Goal: Find contact information: Find contact information

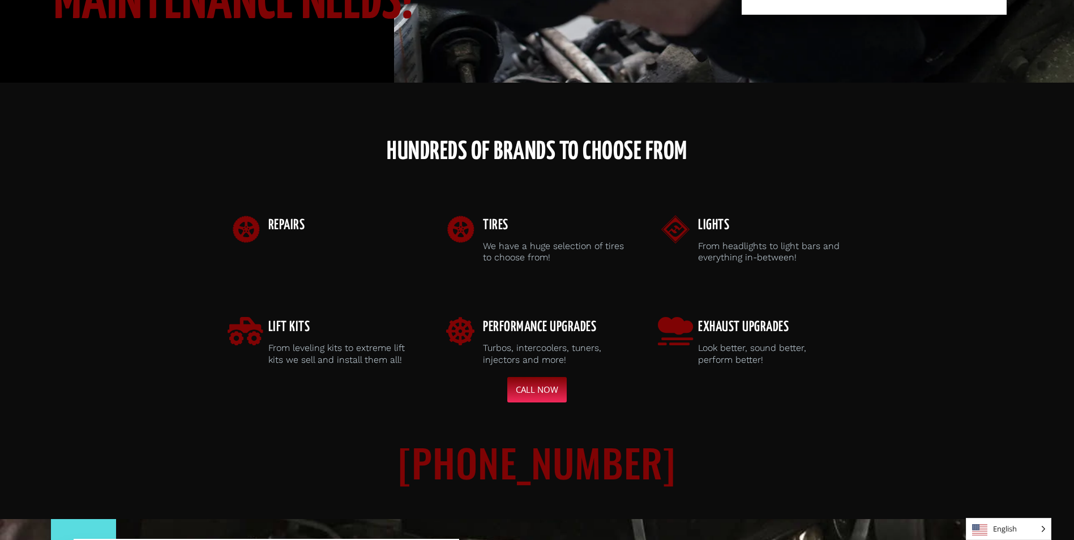
scroll to position [447, 0]
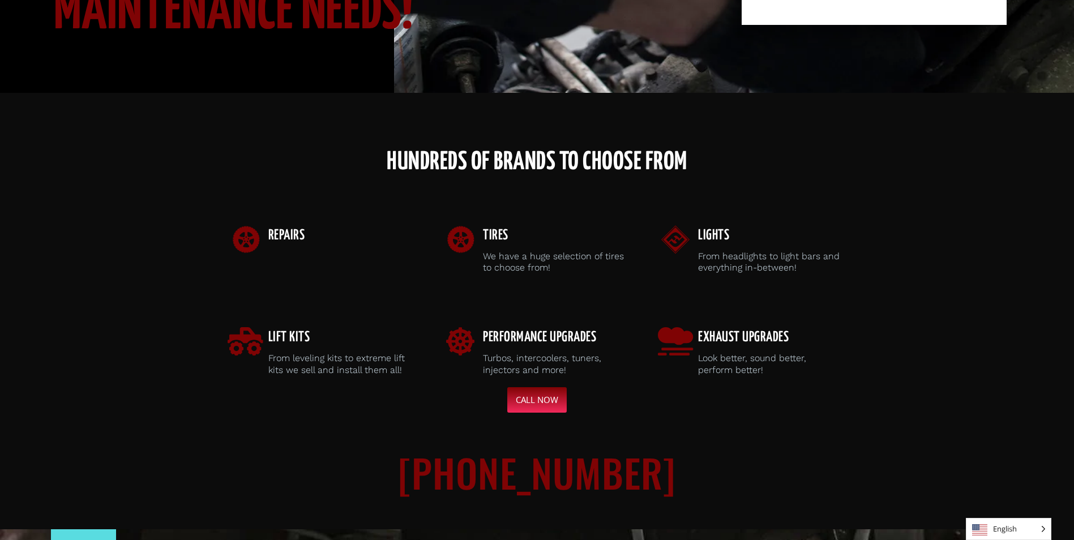
click at [254, 238] on icon at bounding box center [246, 239] width 28 height 28
drag, startPoint x: 279, startPoint y: 233, endPoint x: 272, endPoint y: 239, distance: 8.8
click at [276, 235] on span "Repairs" at bounding box center [286, 236] width 37 height 14
click at [255, 239] on icon at bounding box center [246, 239] width 28 height 28
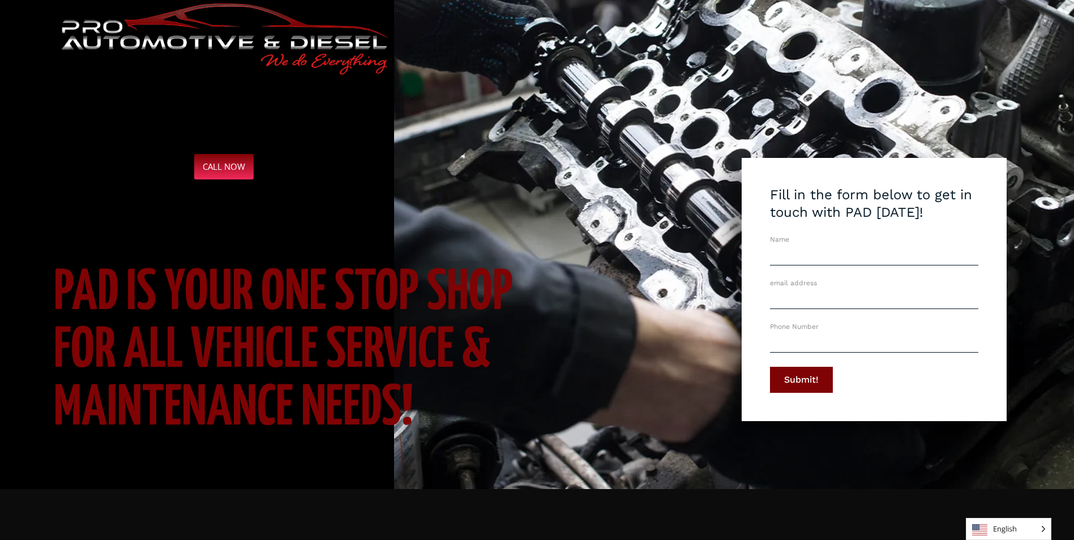
scroll to position [0, 0]
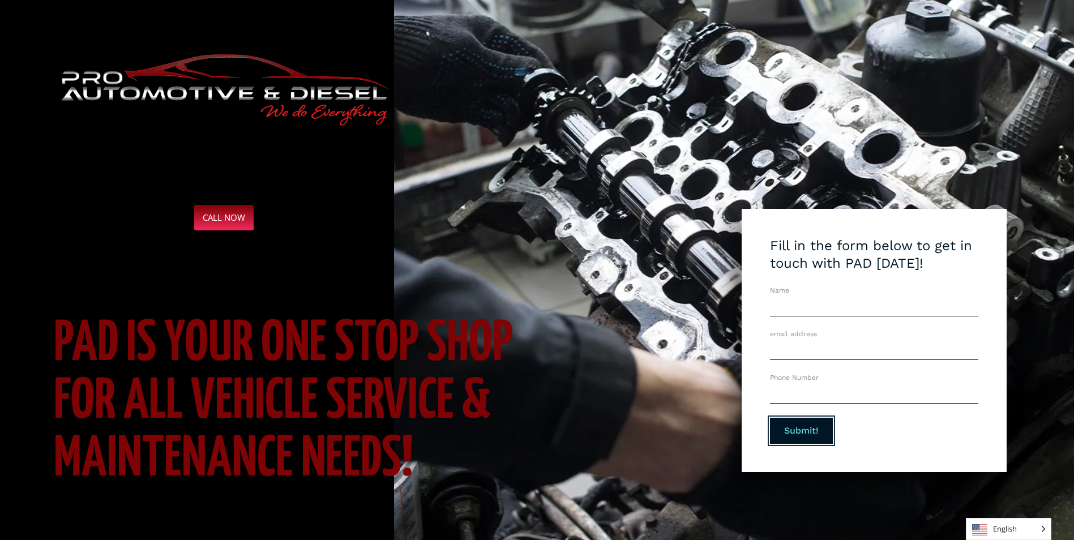
click at [786, 431] on span "Submit!" at bounding box center [801, 430] width 35 height 9
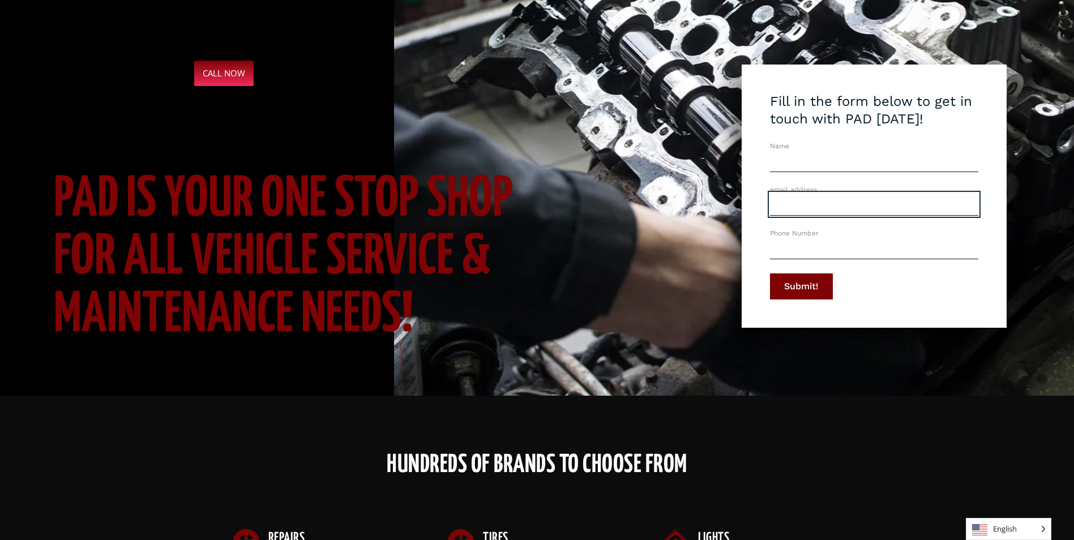
scroll to position [170, 0]
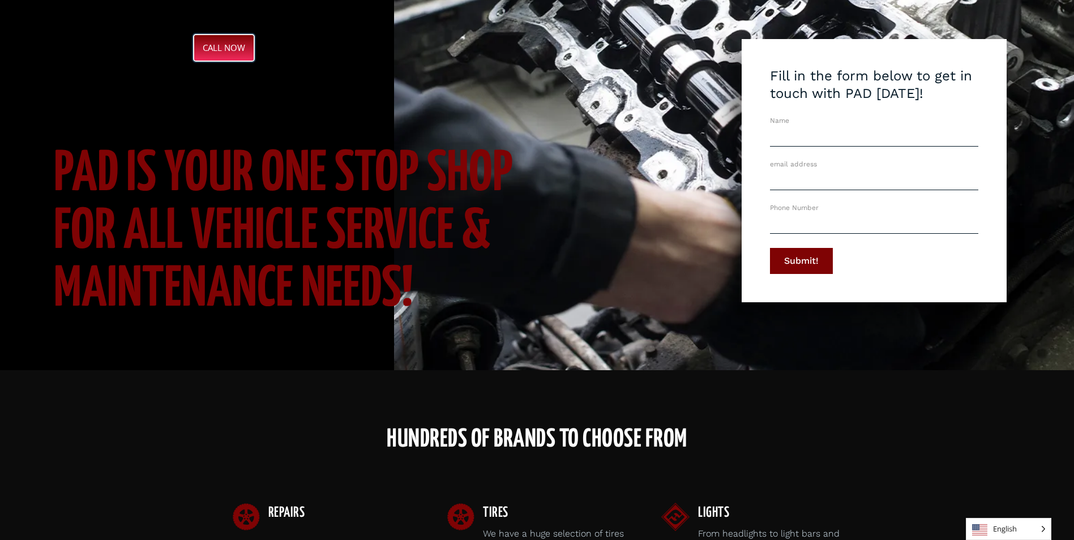
click at [226, 47] on span "CALL NOW" at bounding box center [224, 48] width 42 height 8
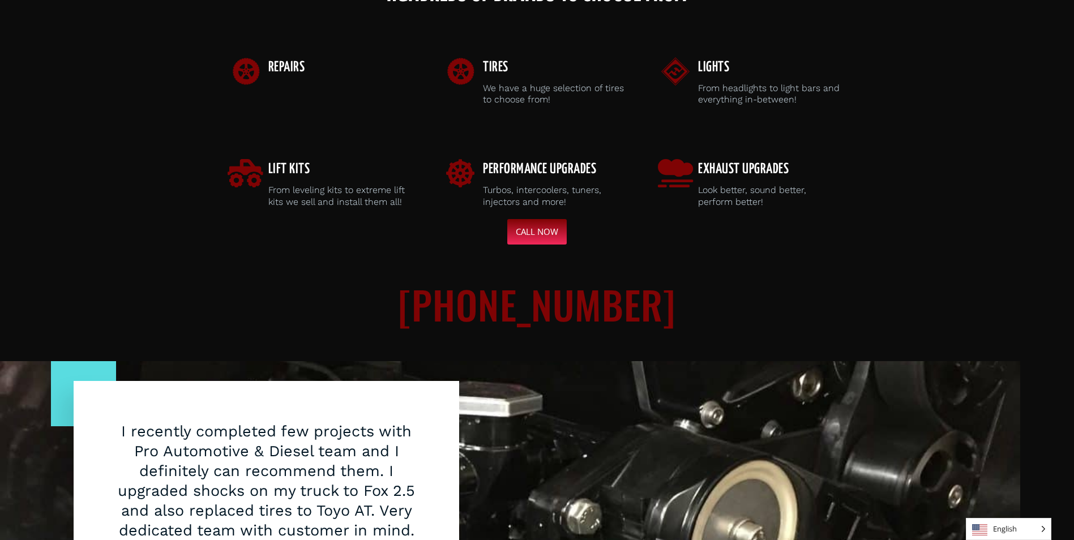
scroll to position [623, 0]
